Goal: Information Seeking & Learning: Find specific page/section

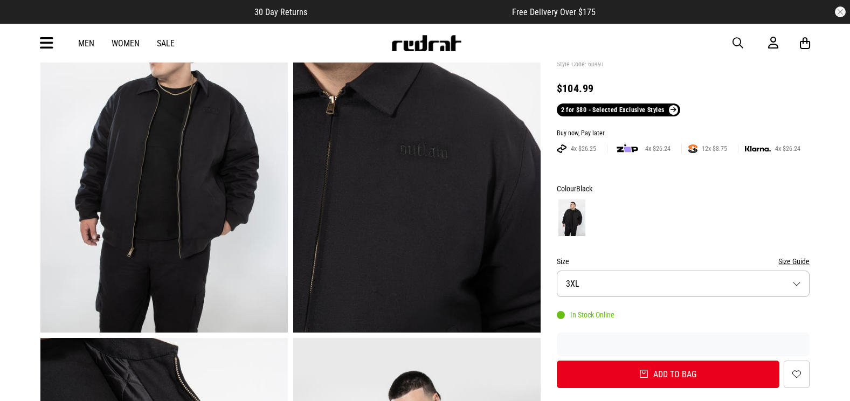
drag, startPoint x: 742, startPoint y: 43, endPoint x: 693, endPoint y: 40, distance: 49.1
click at [741, 42] on span "button" at bounding box center [738, 43] width 11 height 13
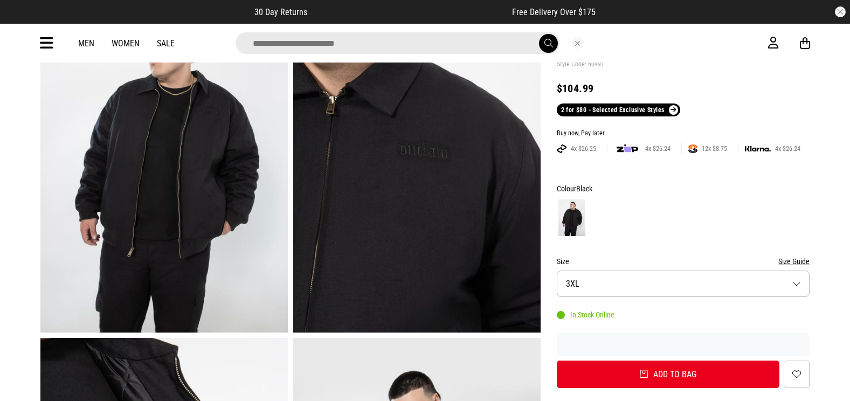
click at [391, 50] on input "search" at bounding box center [398, 43] width 324 height 22
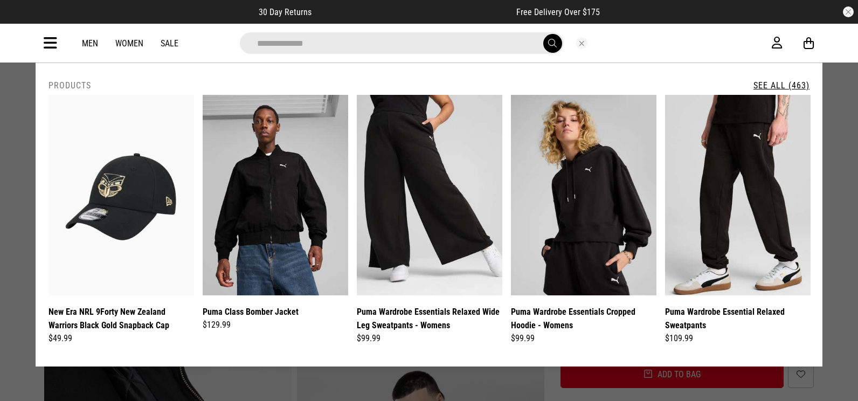
type input "**********"
click at [543, 34] on button "submit" at bounding box center [552, 43] width 19 height 19
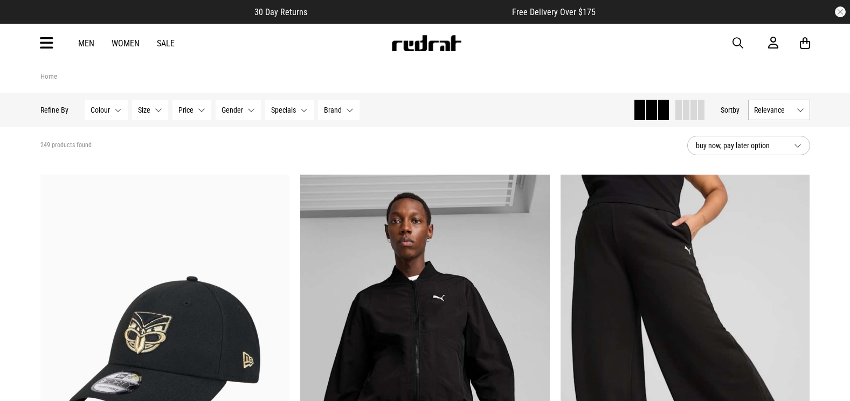
drag, startPoint x: 735, startPoint y: 40, endPoint x: 476, endPoint y: 61, distance: 260.2
click at [734, 40] on span "button" at bounding box center [738, 43] width 11 height 13
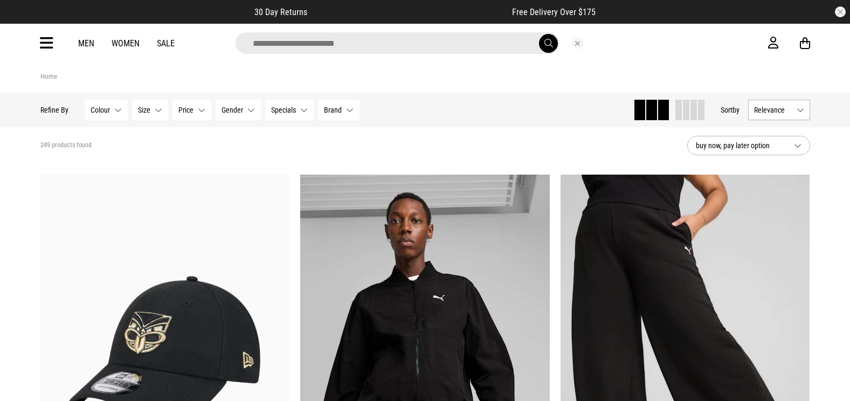
click at [426, 45] on input "search" at bounding box center [398, 43] width 324 height 22
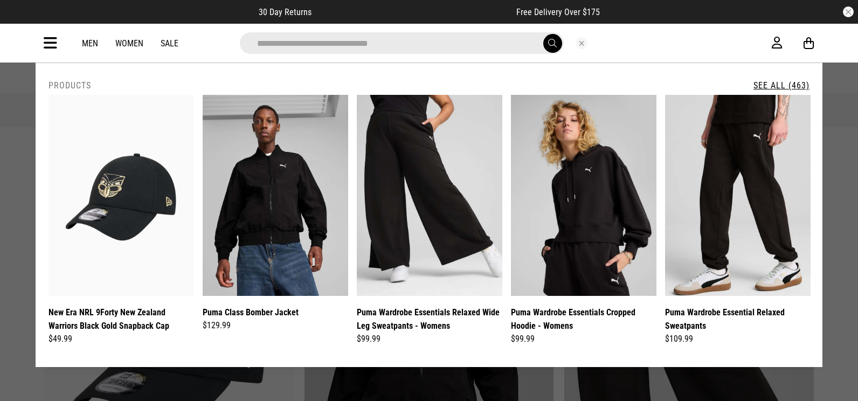
type input "**********"
click at [543, 34] on button "submit" at bounding box center [552, 43] width 19 height 19
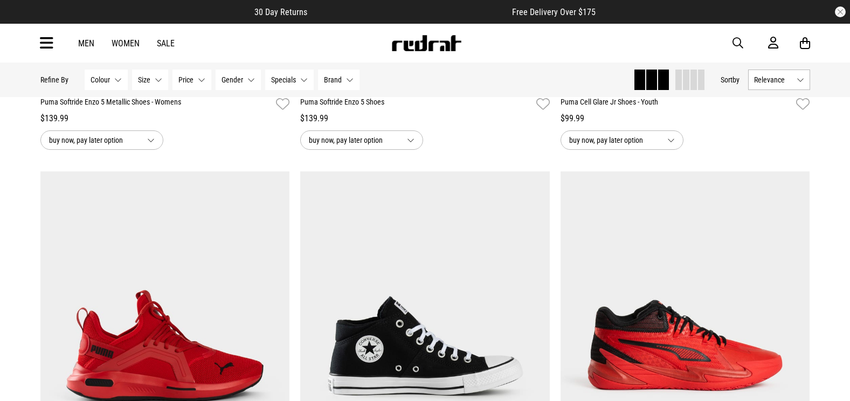
click at [737, 42] on span "button" at bounding box center [738, 43] width 11 height 13
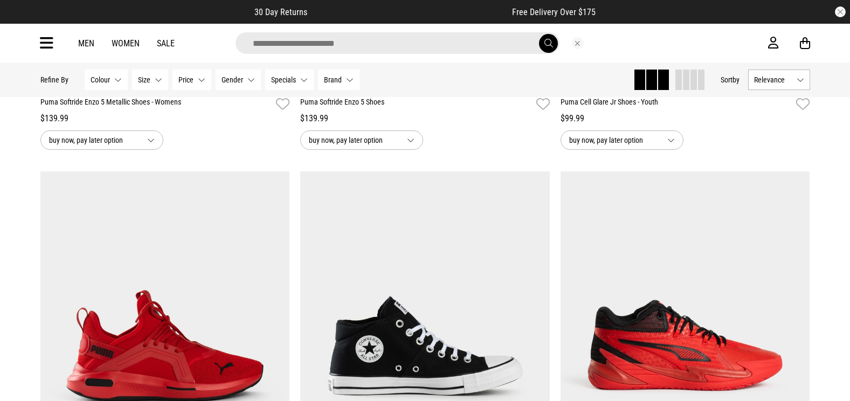
click at [364, 44] on input "search" at bounding box center [398, 43] width 324 height 22
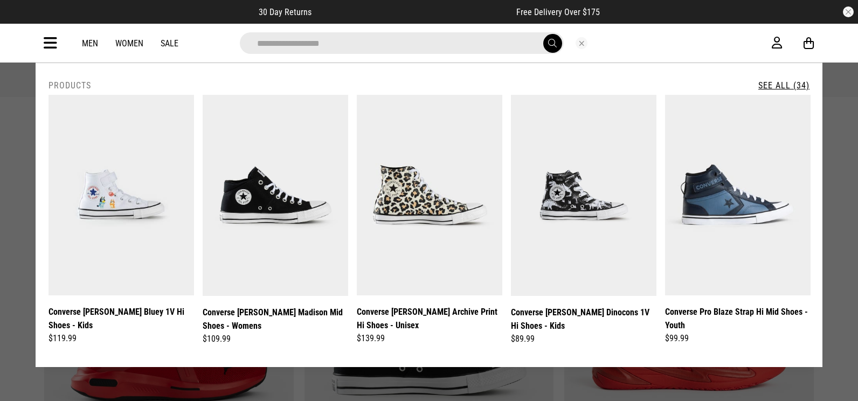
type input "**********"
click at [543, 34] on button "submit" at bounding box center [552, 43] width 19 height 19
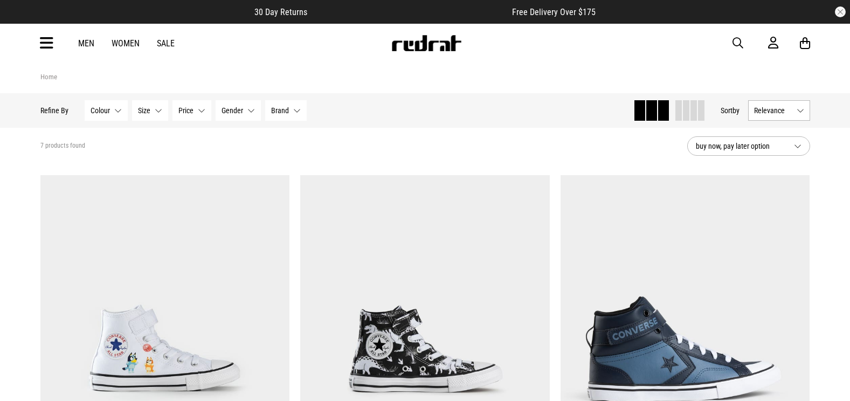
click at [50, 52] on icon at bounding box center [46, 44] width 13 height 18
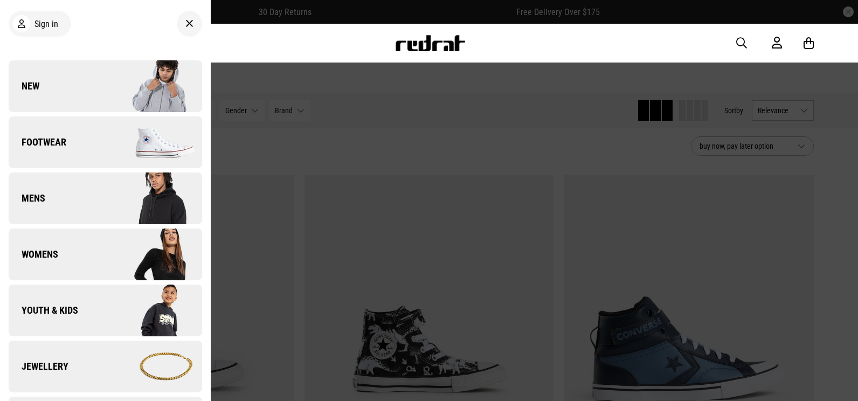
click at [140, 81] on img at bounding box center [153, 86] width 97 height 54
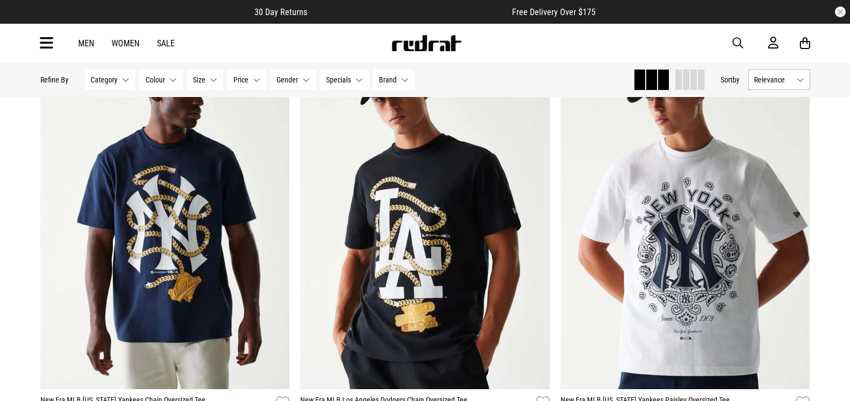
scroll to position [108, 0]
